Goal: Find specific fact: Find specific fact

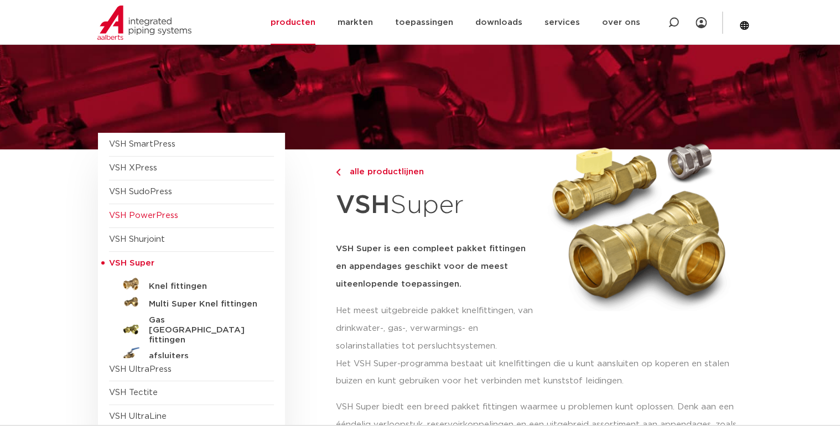
scroll to position [44, 0]
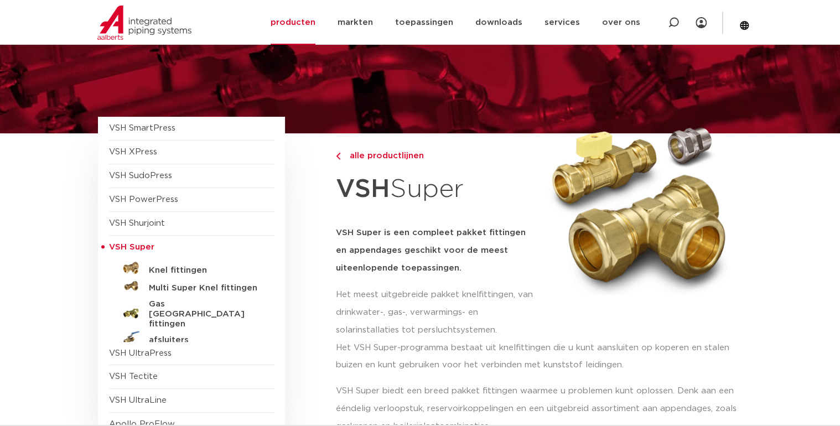
click at [120, 244] on span "VSH Super" at bounding box center [131, 247] width 45 height 8
click at [129, 243] on span "VSH Super" at bounding box center [131, 247] width 45 height 8
drag, startPoint x: 129, startPoint y: 241, endPoint x: 75, endPoint y: 241, distance: 54.8
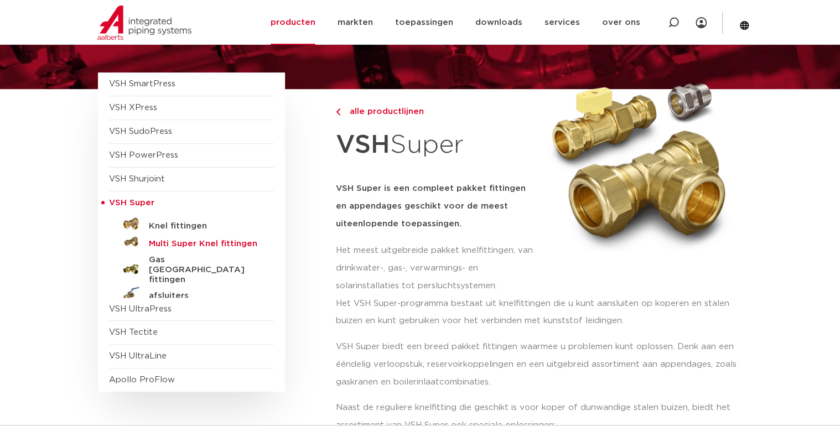
scroll to position [89, 0]
click at [173, 223] on h5 "Knel fittingen" at bounding box center [204, 226] width 110 height 10
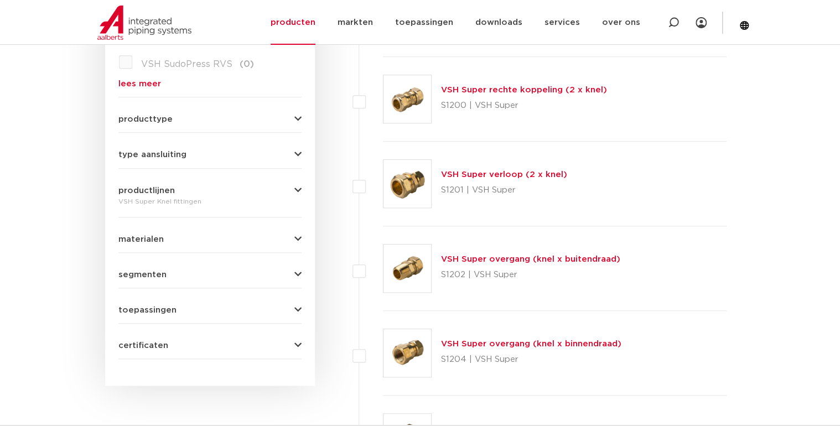
scroll to position [443, 0]
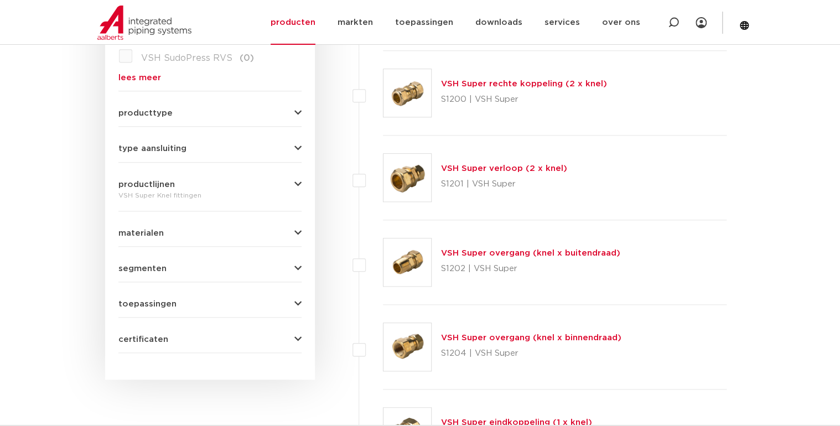
click at [507, 251] on link "VSH Super overgang (knel x buitendraad)" at bounding box center [529, 253] width 179 height 8
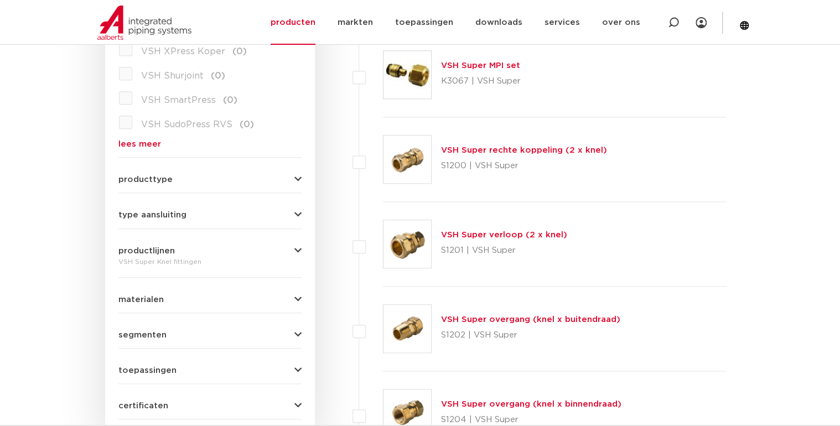
scroll to position [221, 0]
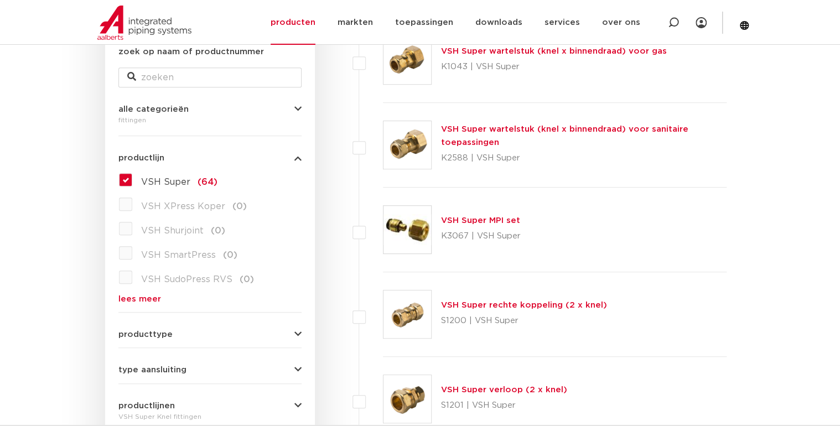
click at [132, 175] on label "VSH Super (64)" at bounding box center [174, 180] width 85 height 18
click at [0, 0] on input "VSH Super (64)" at bounding box center [0, 0] width 0 height 0
click at [196, 79] on input "zoek op naam of productnummer" at bounding box center [209, 77] width 183 height 20
type input "verloop"
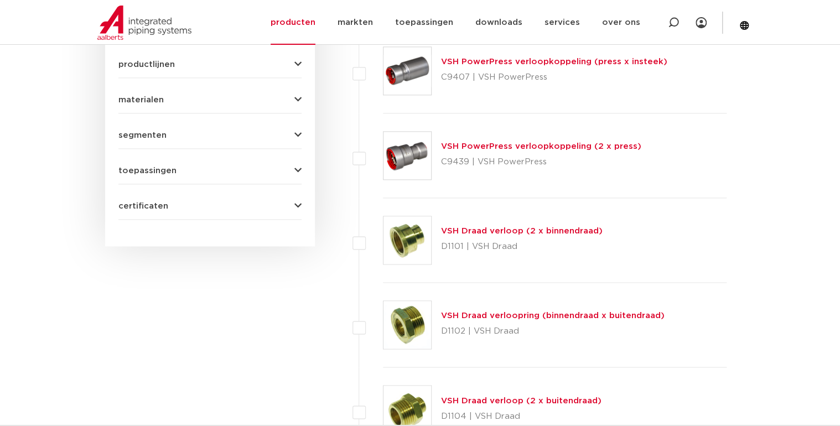
scroll to position [797, 0]
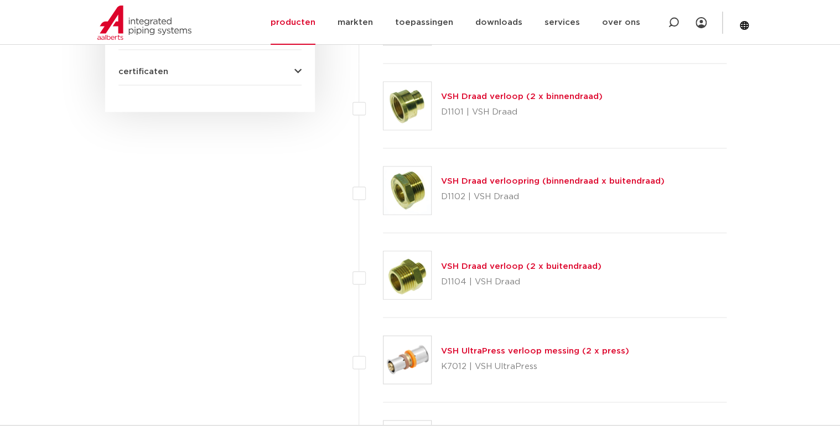
click at [510, 177] on link "VSH Draad verloopring (binnendraad x buitendraad)" at bounding box center [551, 181] width 223 height 8
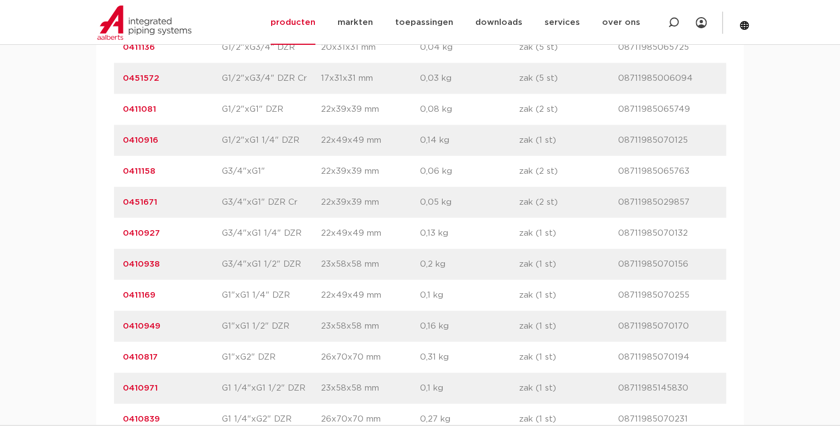
scroll to position [1372, 0]
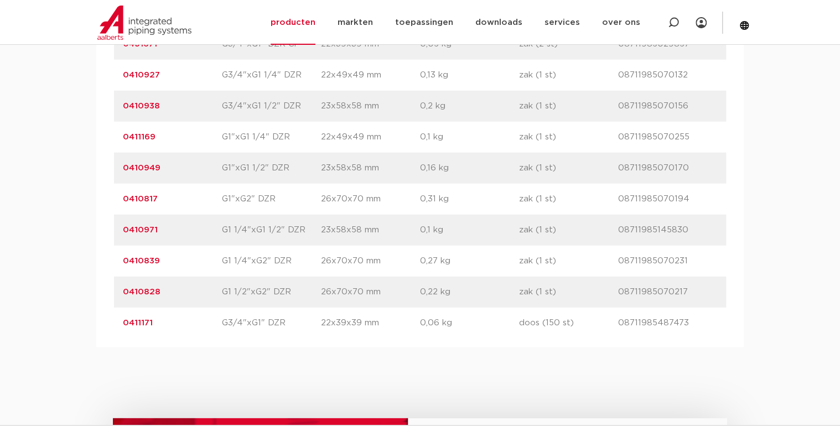
click at [123, 292] on link "0410828" at bounding box center [142, 292] width 38 height 8
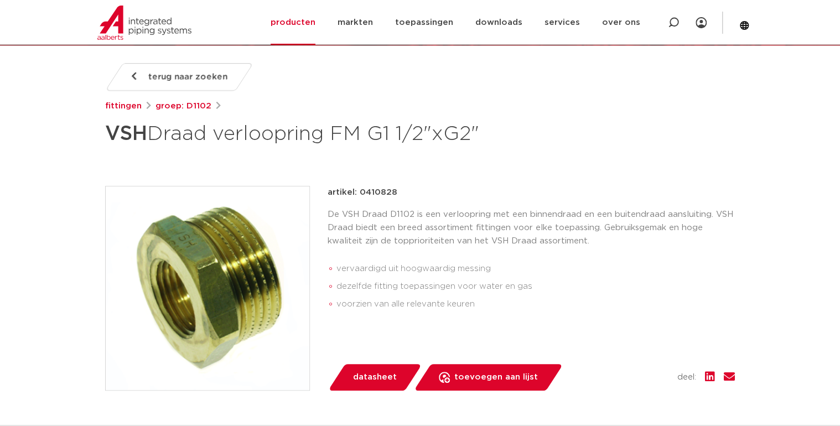
drag, startPoint x: 355, startPoint y: 189, endPoint x: 400, endPoint y: 188, distance: 45.9
click at [400, 188] on div "artikel: 0410828" at bounding box center [530, 192] width 407 height 13
drag, startPoint x: 400, startPoint y: 188, endPoint x: 376, endPoint y: 190, distance: 25.0
copy p "0410828"
